Goal: Task Accomplishment & Management: Manage account settings

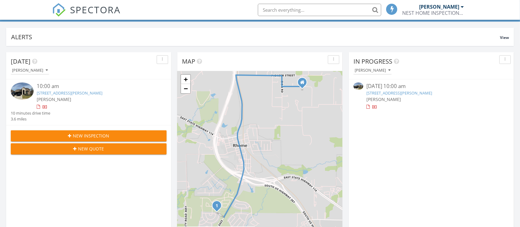
scroll to position [3, 3]
click at [397, 92] on link "197 Attwater Rd, Rhome, TX 76078" at bounding box center [399, 93] width 66 height 6
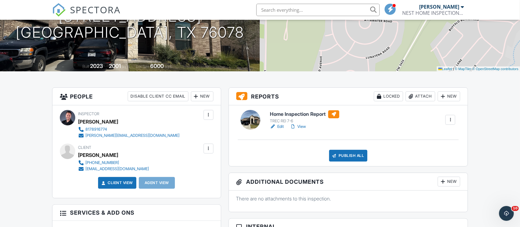
scroll to position [94, 0]
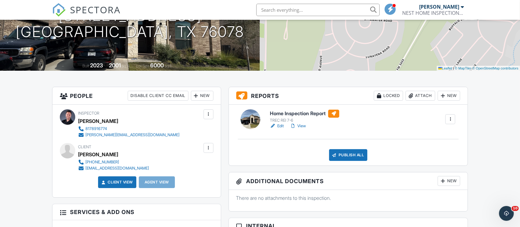
click at [284, 125] on link "Edit" at bounding box center [277, 126] width 14 height 6
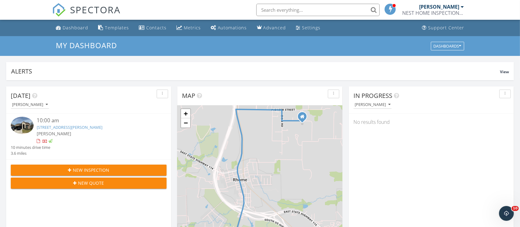
click at [64, 128] on link "197 Attwater Rd, Rhome, TX 76078" at bounding box center [70, 127] width 66 height 6
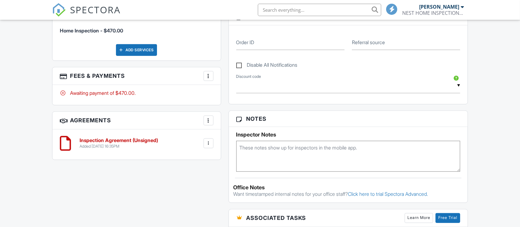
scroll to position [317, 0]
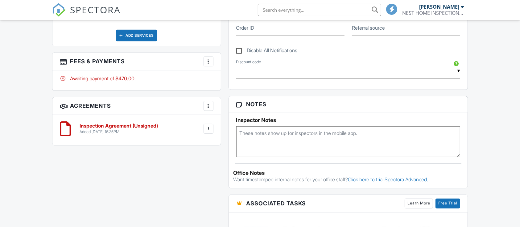
click at [211, 63] on div "More" at bounding box center [208, 61] width 10 height 10
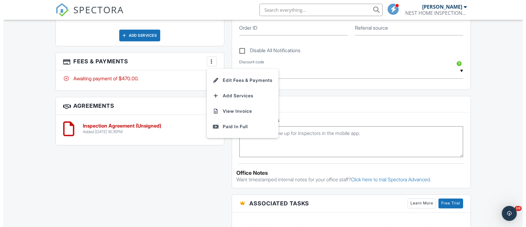
scroll to position [0, 0]
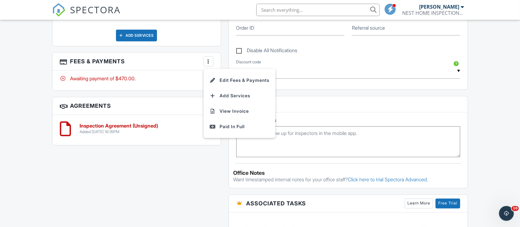
click at [235, 83] on li "Edit Fees & Payments" at bounding box center [239, 79] width 64 height 15
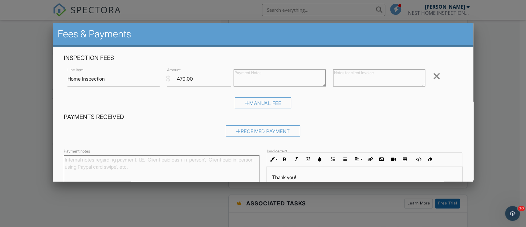
click at [227, 130] on div "Received Payment" at bounding box center [263, 130] width 74 height 11
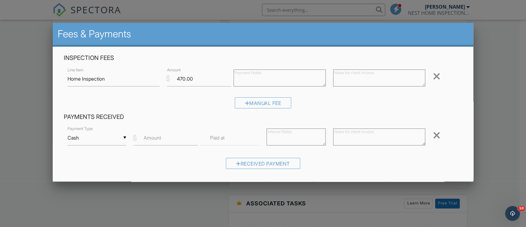
click at [158, 139] on label "Amount" at bounding box center [153, 137] width 18 height 7
click at [158, 139] on input "Amount" at bounding box center [166, 137] width 64 height 15
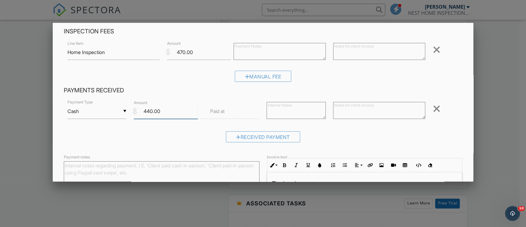
scroll to position [31, 0]
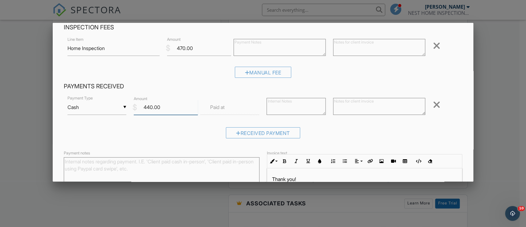
type input "440.00"
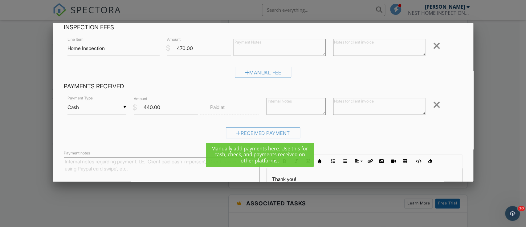
click at [269, 133] on div "Received Payment" at bounding box center [263, 132] width 74 height 11
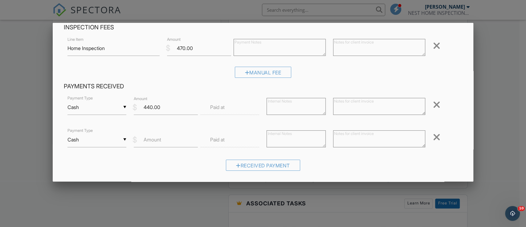
click at [103, 138] on input "Cash" at bounding box center [96, 139] width 59 height 15
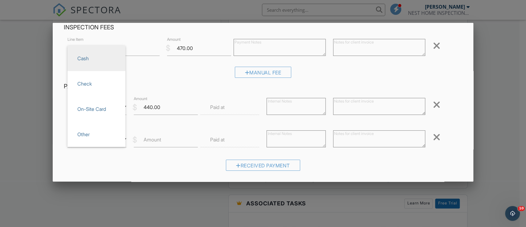
click at [192, 78] on div "Manual Fee" at bounding box center [263, 75] width 399 height 16
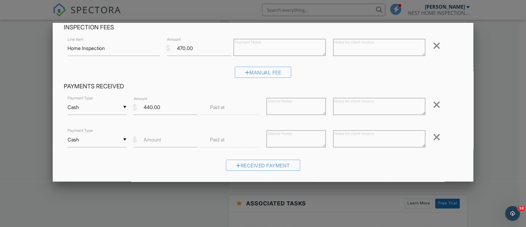
click at [256, 70] on div "Manual Fee" at bounding box center [263, 72] width 57 height 11
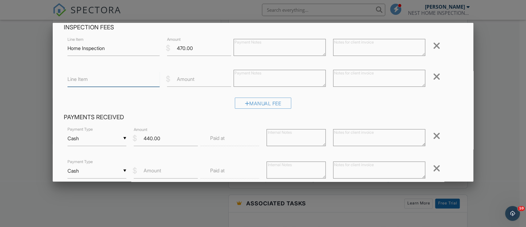
click at [82, 84] on input "Line Item" at bounding box center [113, 79] width 92 height 15
type input "Discount"
click at [179, 78] on label "Amount" at bounding box center [186, 79] width 18 height 7
click at [179, 78] on input "Amount" at bounding box center [199, 79] width 64 height 15
type input "-30"
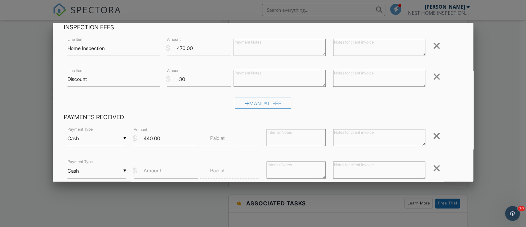
click at [427, 99] on div "Manual Fee" at bounding box center [263, 105] width 399 height 16
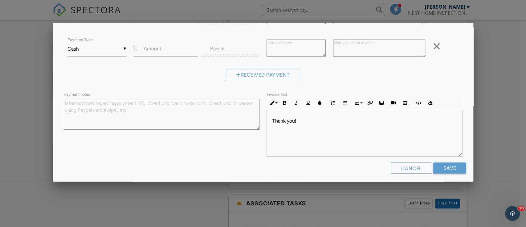
scroll to position [156, 0]
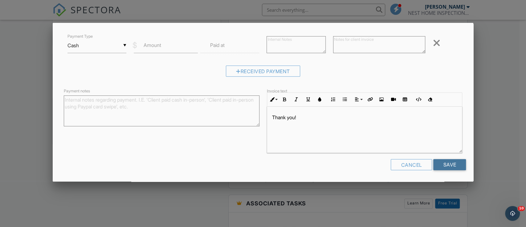
click at [438, 163] on input "Save" at bounding box center [449, 164] width 33 height 11
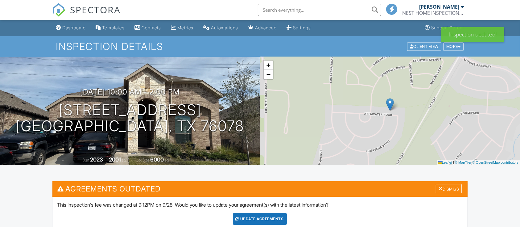
click at [267, 216] on div "Update Agreements" at bounding box center [260, 219] width 54 height 12
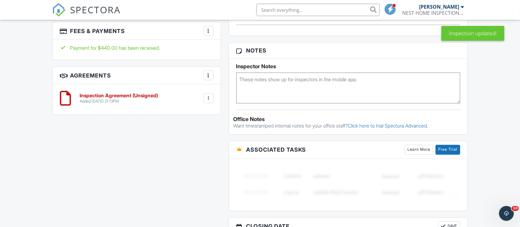
scroll to position [373, 0]
